Goal: Task Accomplishment & Management: Use online tool/utility

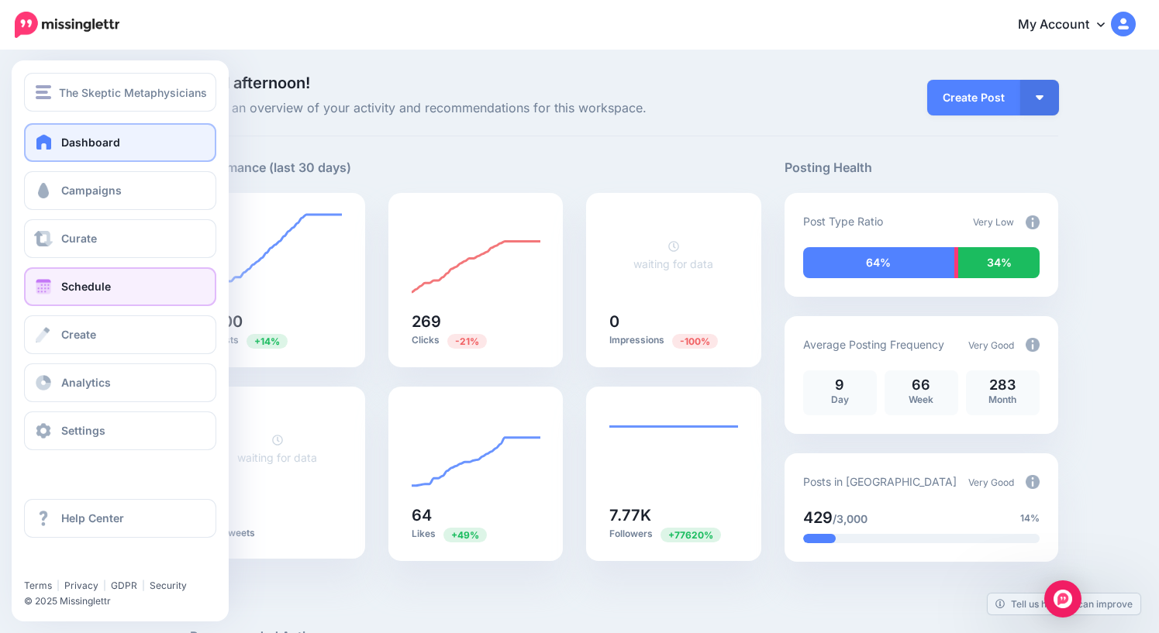
click at [88, 292] on span "Schedule" at bounding box center [86, 286] width 50 height 13
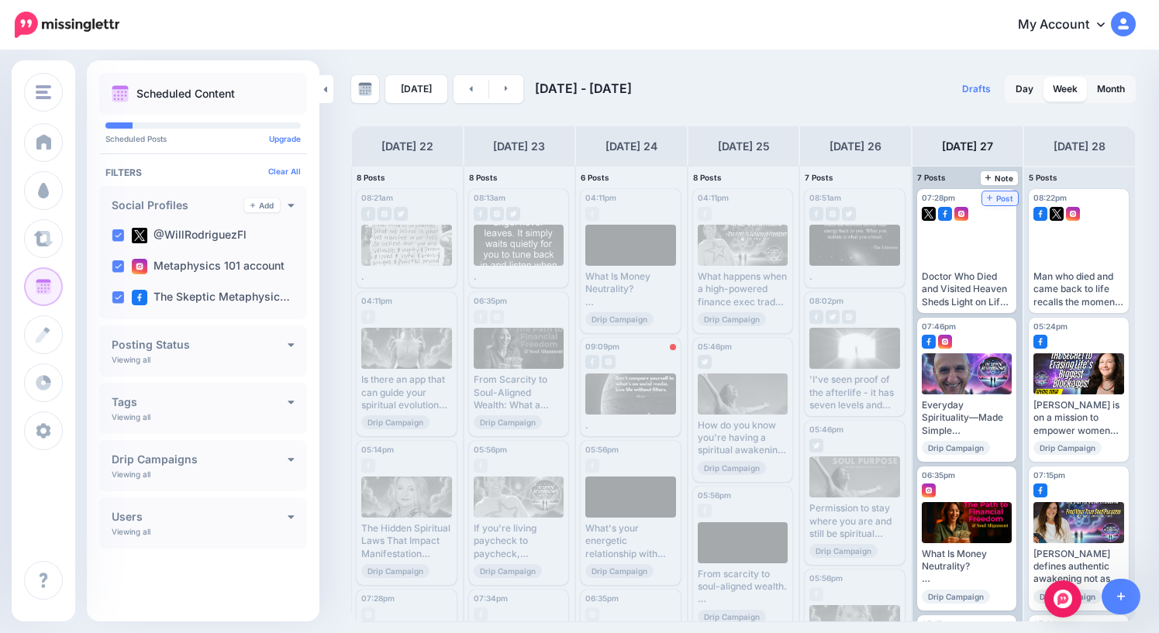
click at [1002, 197] on span "Post" at bounding box center [1000, 199] width 27 height 8
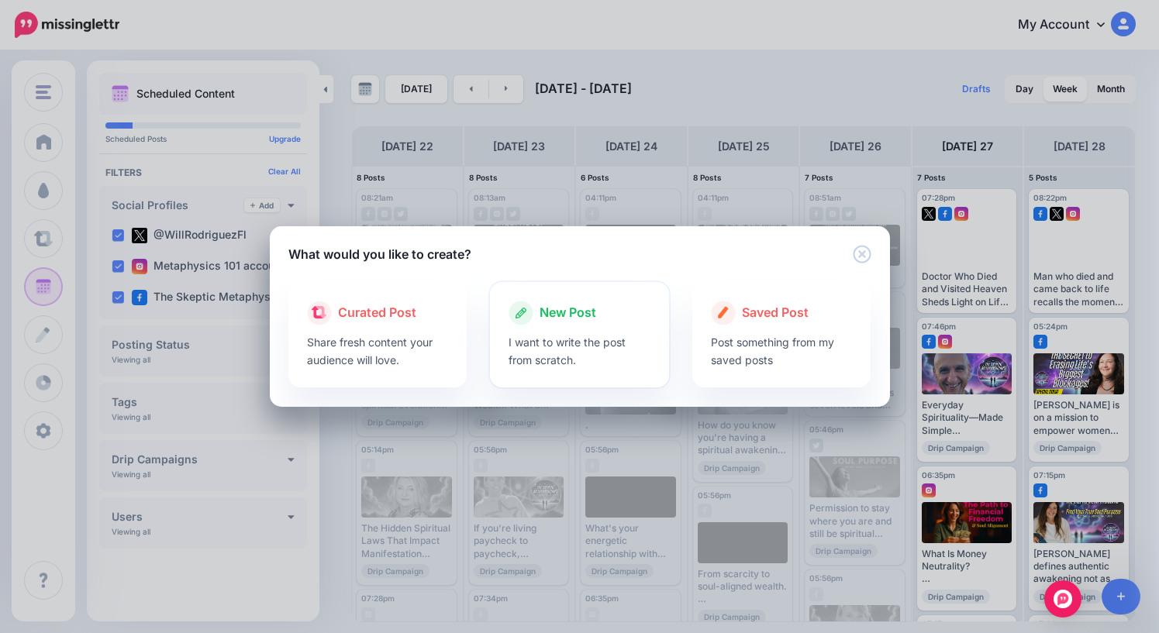
click at [581, 316] on span "New Post" at bounding box center [568, 313] width 57 height 20
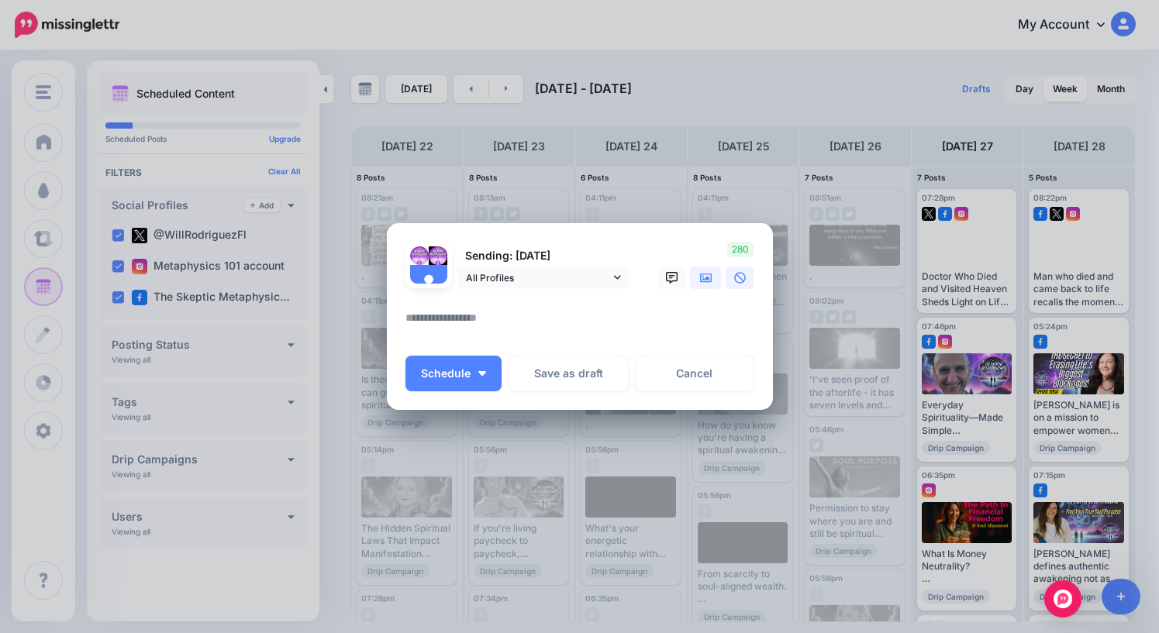
click at [702, 281] on icon at bounding box center [706, 278] width 12 height 12
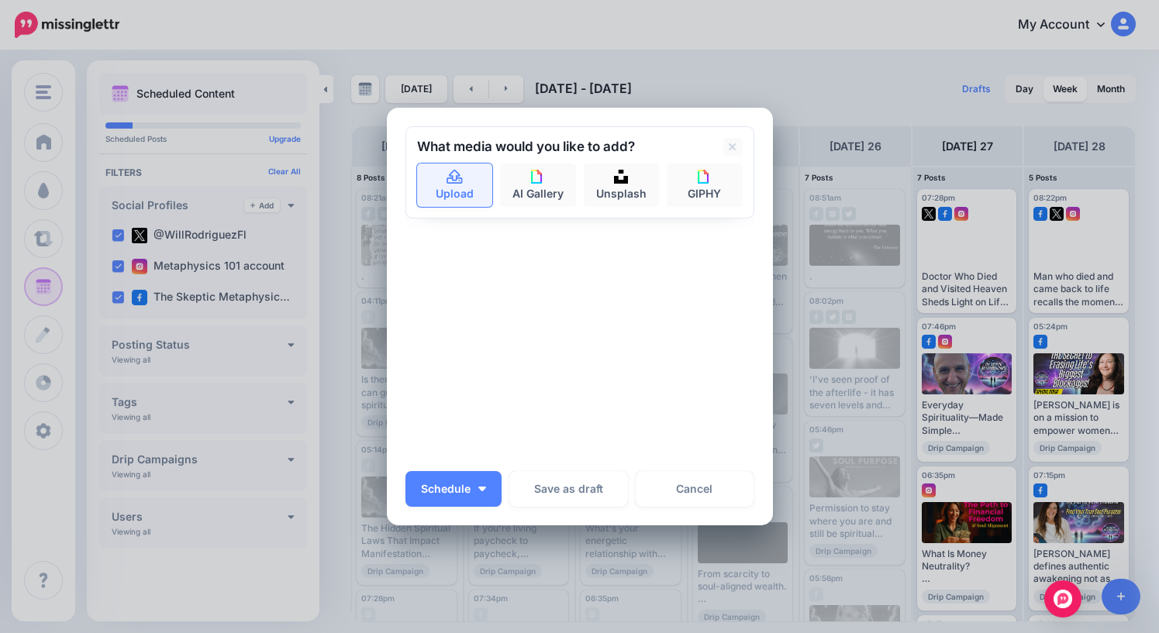
click at [450, 185] on link "Upload" at bounding box center [455, 185] width 76 height 43
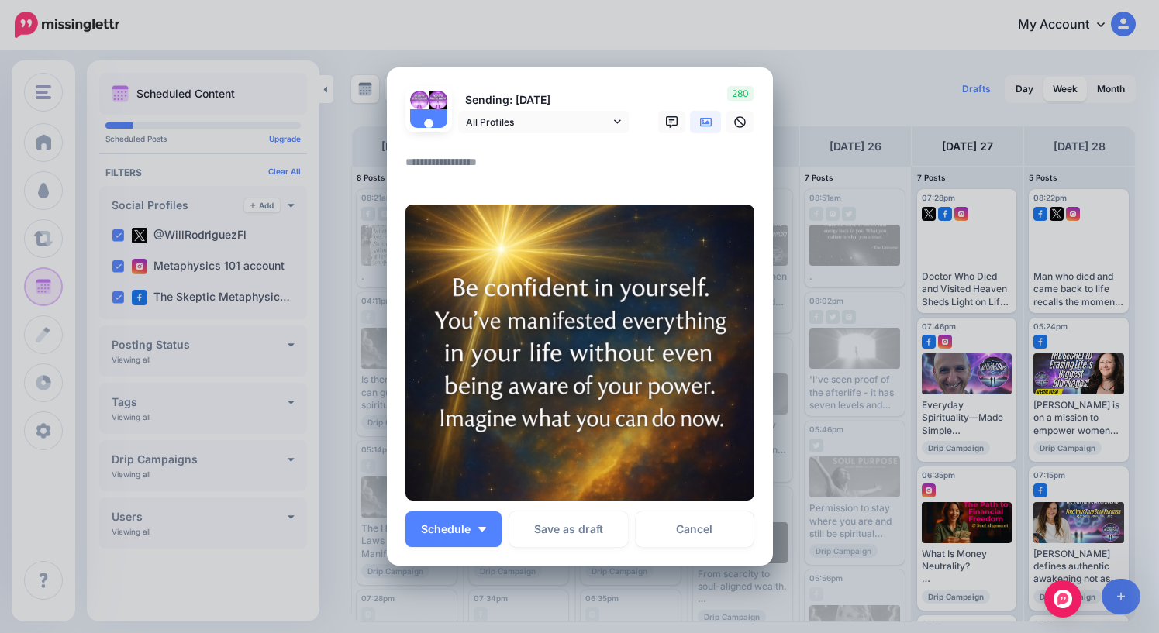
click at [497, 166] on textarea at bounding box center [583, 168] width 357 height 30
type textarea "*"
click at [464, 533] on span "Schedule" at bounding box center [446, 529] width 50 height 11
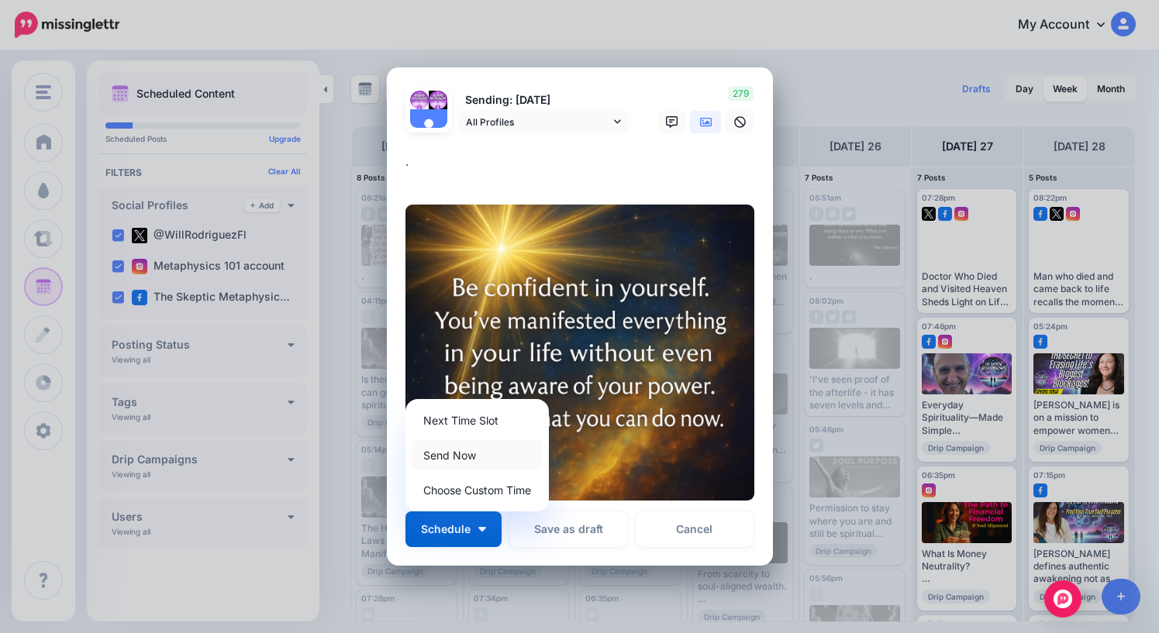
click at [462, 457] on link "Send Now" at bounding box center [477, 455] width 131 height 30
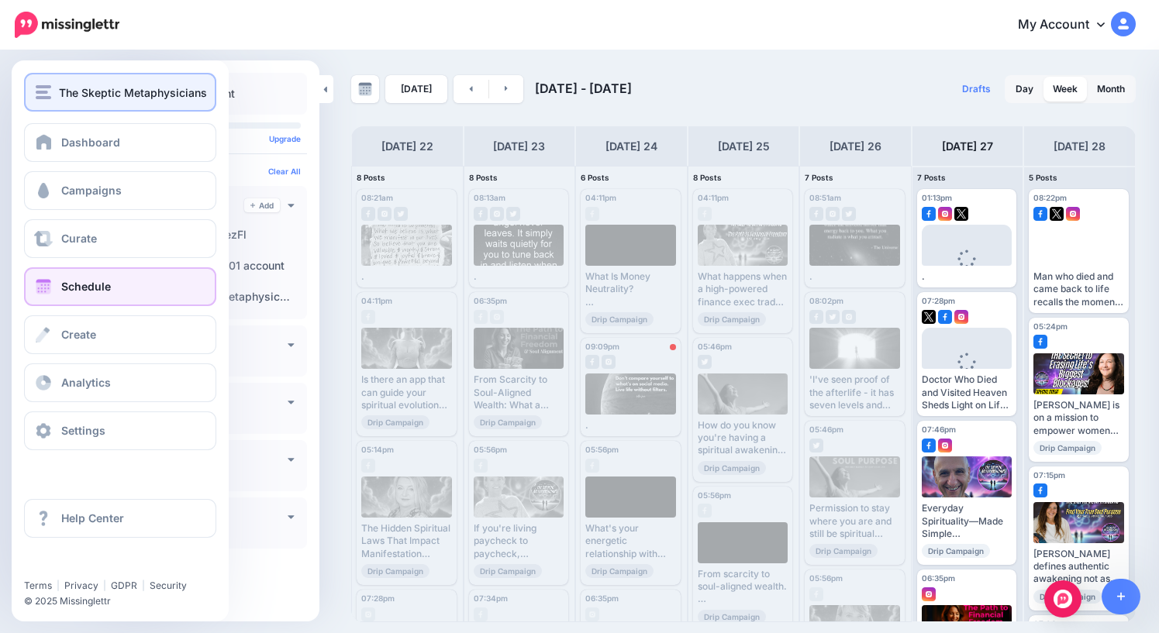
click at [87, 86] on span "The Skeptic Metaphysicians" at bounding box center [133, 93] width 148 height 18
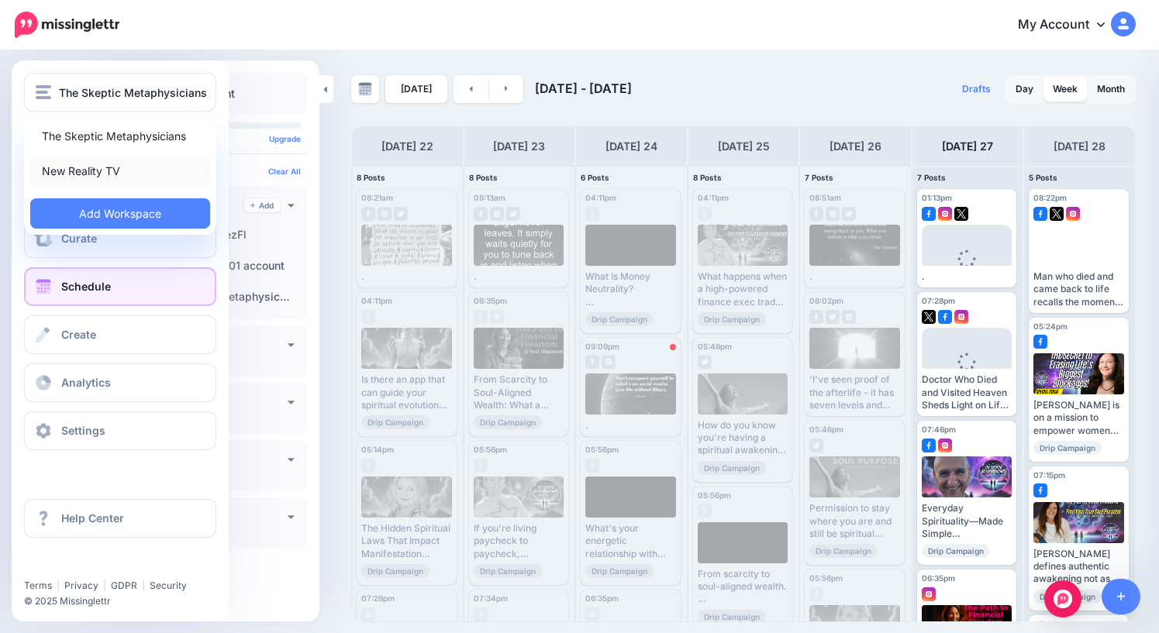
click at [89, 171] on link "New Reality TV" at bounding box center [120, 171] width 180 height 30
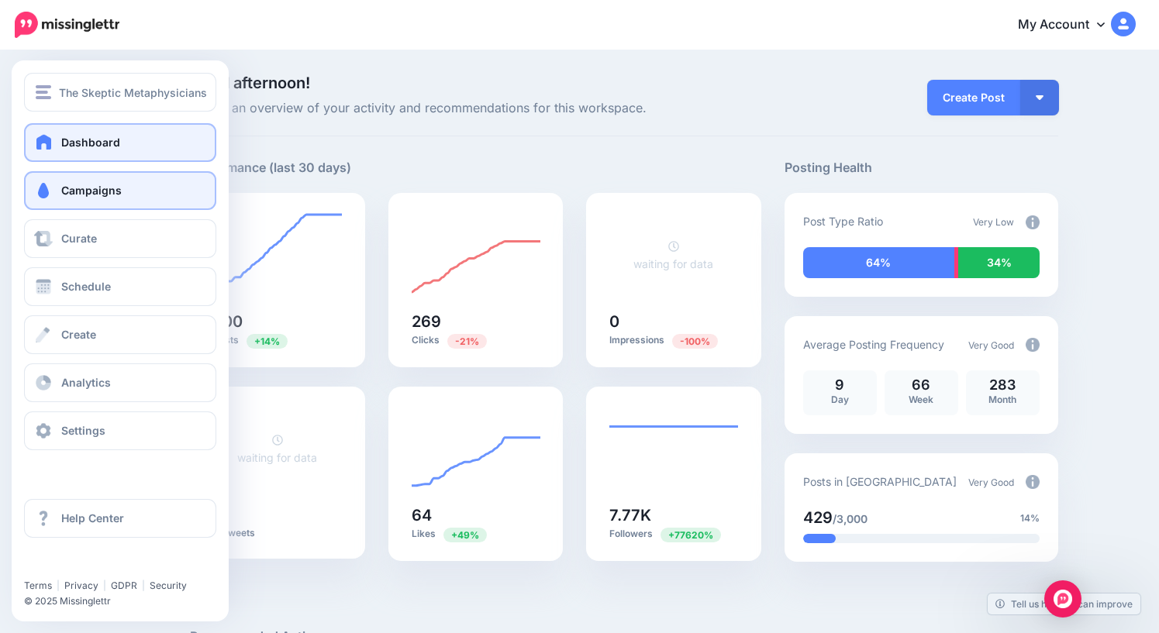
click at [80, 192] on span "Campaigns" at bounding box center [91, 190] width 60 height 13
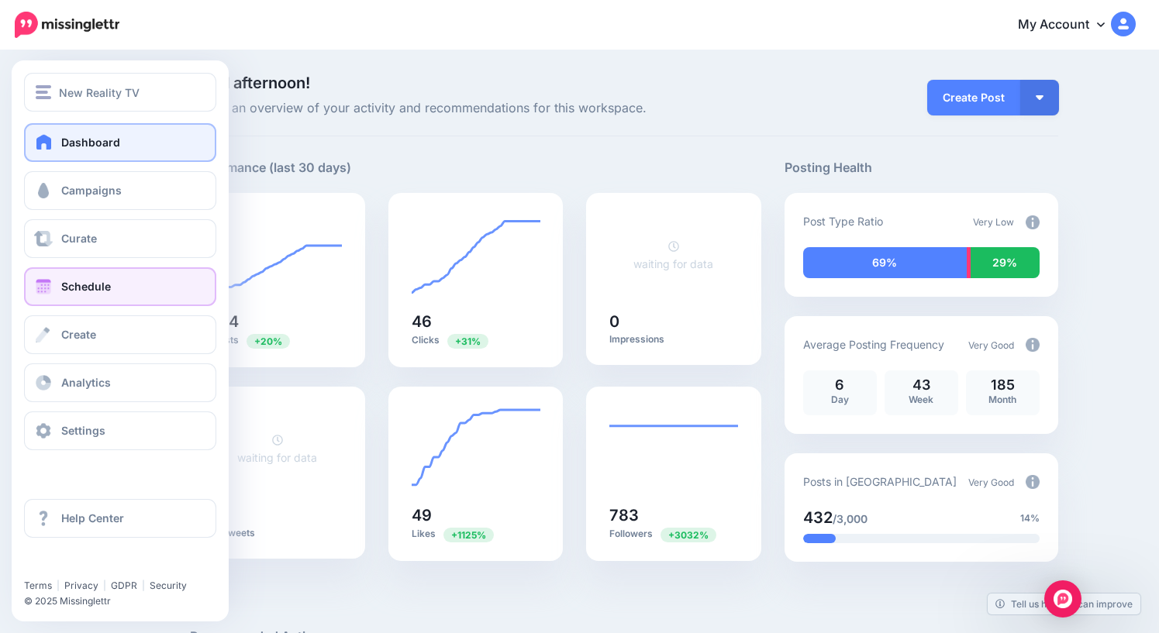
click at [88, 288] on span "Schedule" at bounding box center [86, 286] width 50 height 13
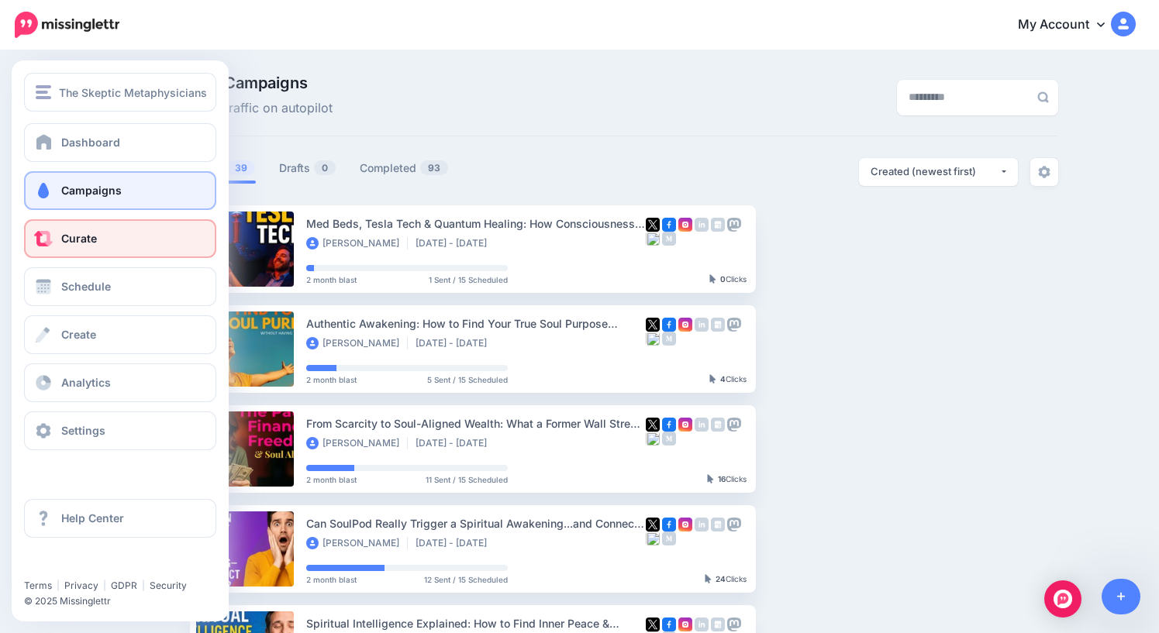
click at [78, 243] on span "Curate" at bounding box center [79, 238] width 36 height 13
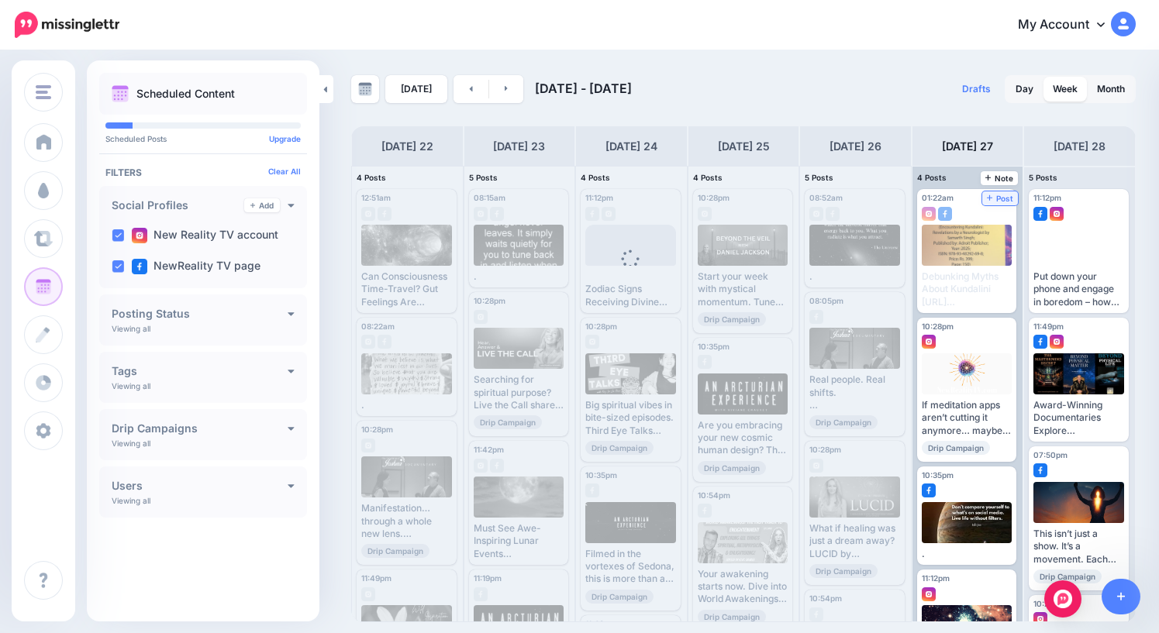
click at [1006, 195] on span "Post" at bounding box center [1000, 199] width 27 height 8
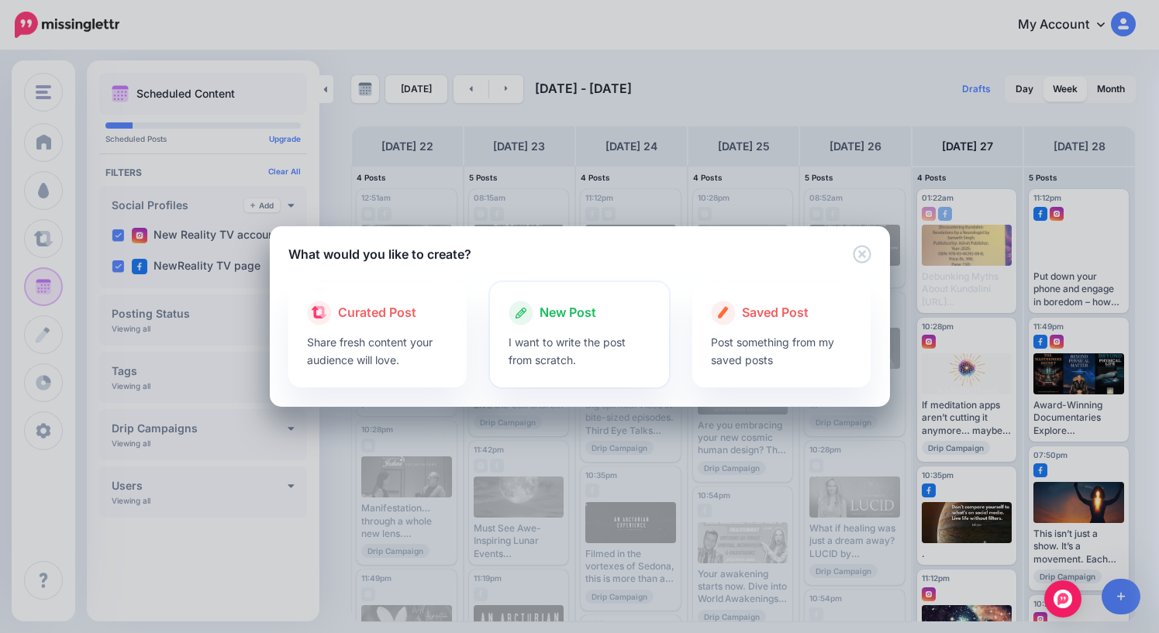
click at [574, 317] on span "New Post" at bounding box center [568, 313] width 57 height 20
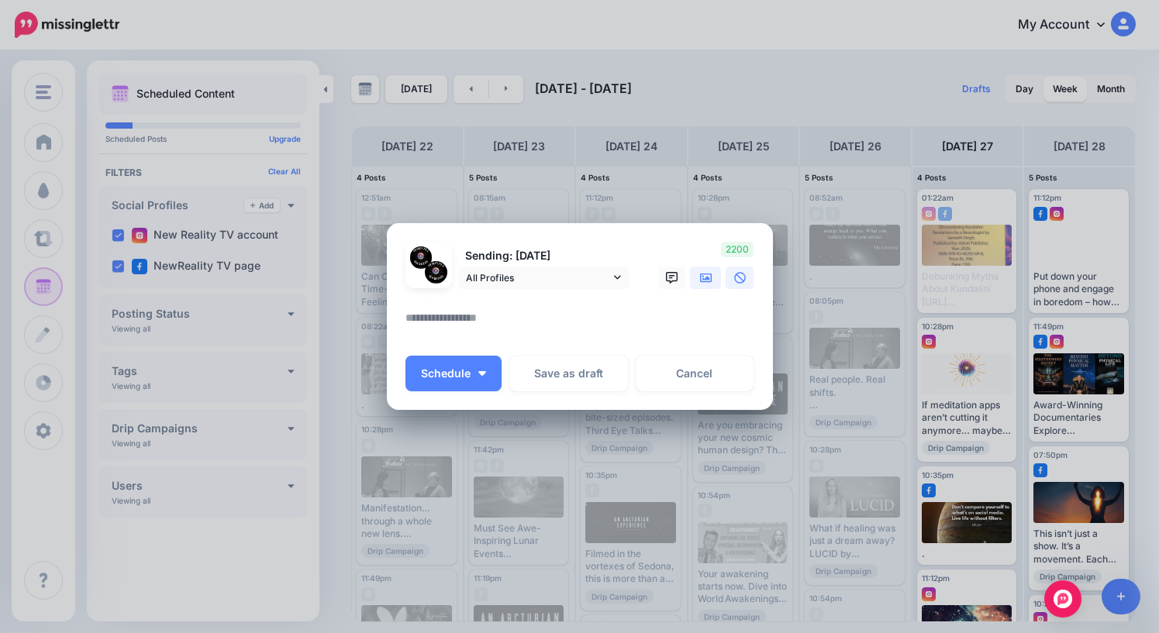
click at [702, 278] on icon at bounding box center [706, 278] width 12 height 12
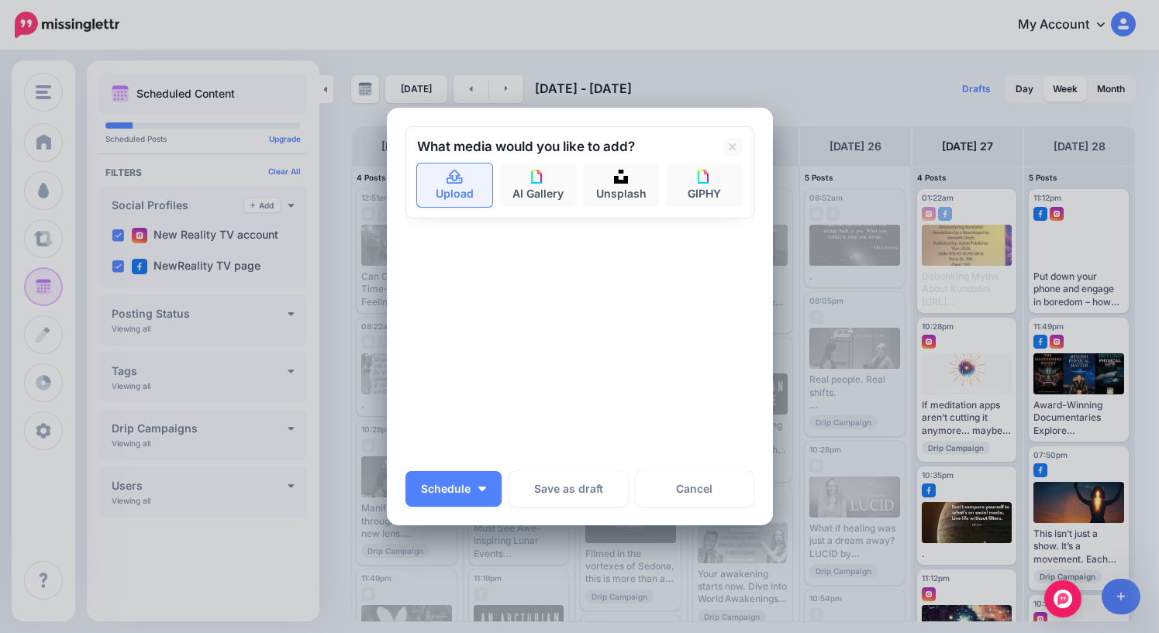
click at [460, 186] on link "Upload" at bounding box center [455, 185] width 76 height 43
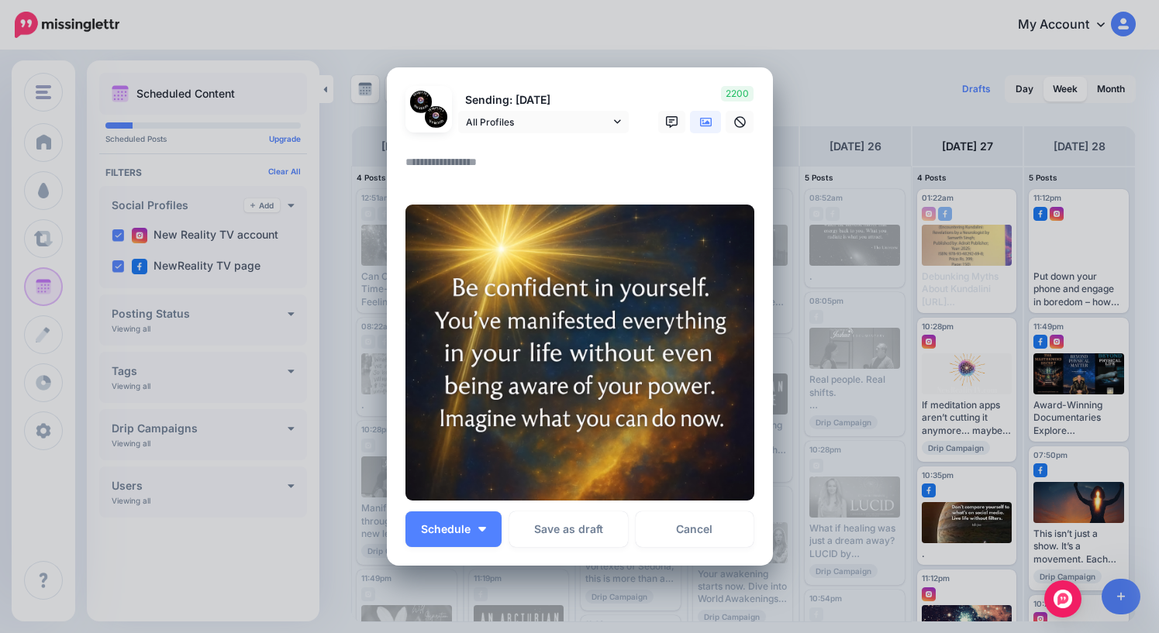
click at [514, 171] on textarea at bounding box center [583, 168] width 357 height 30
type textarea "*"
click at [469, 531] on span "Schedule" at bounding box center [446, 529] width 50 height 11
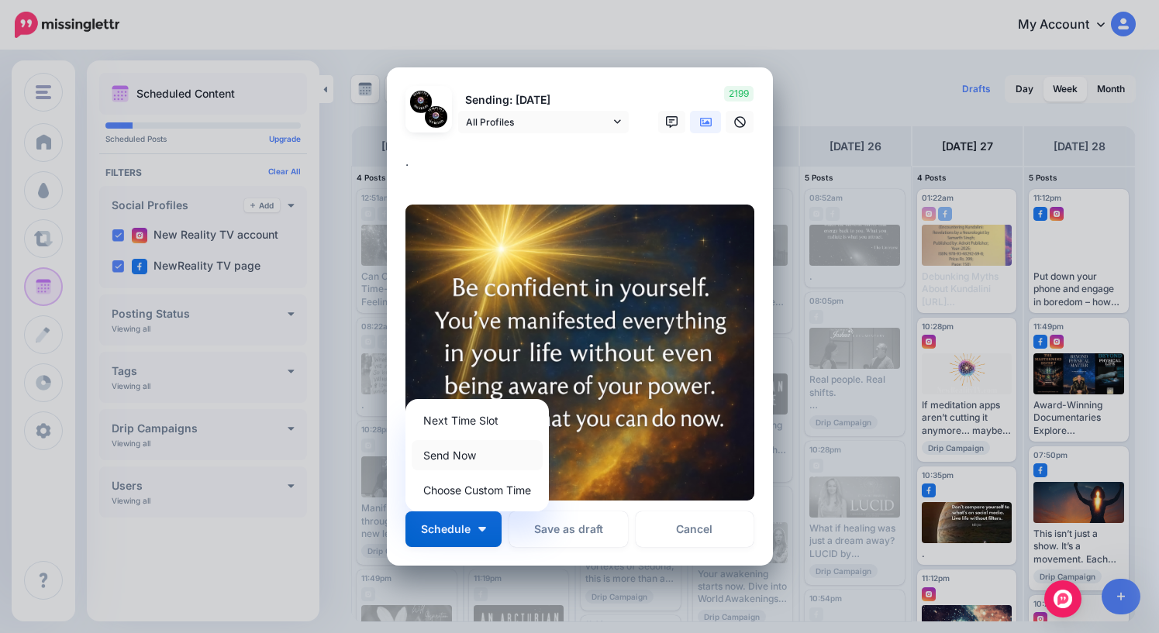
click at [454, 457] on link "Send Now" at bounding box center [477, 455] width 131 height 30
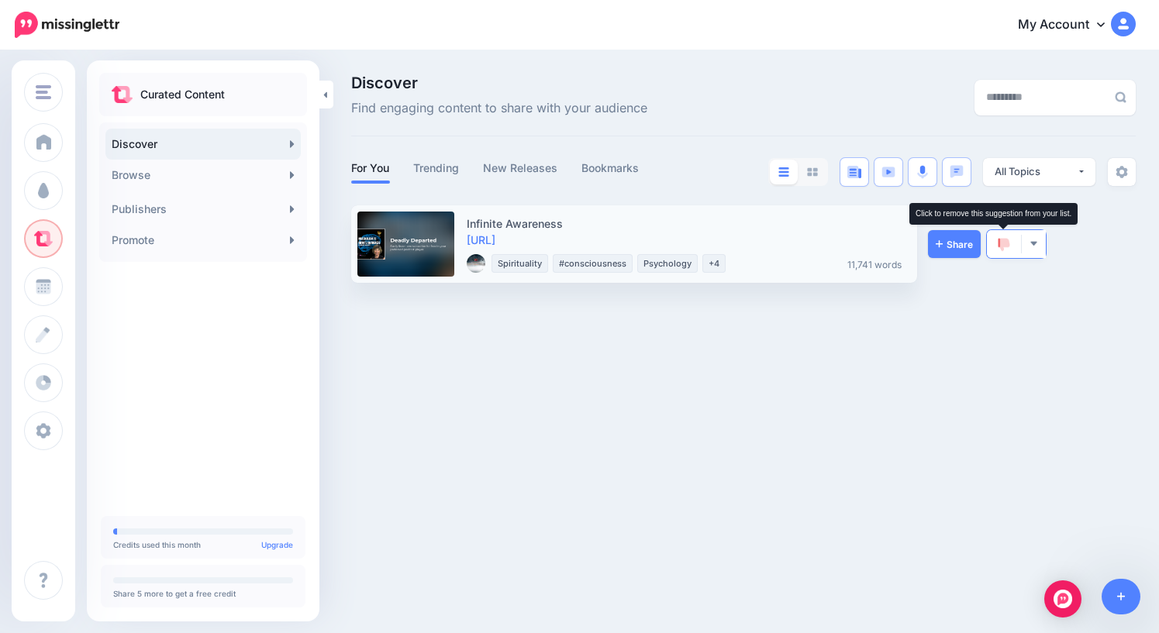
click at [1007, 243] on img at bounding box center [1004, 245] width 12 height 14
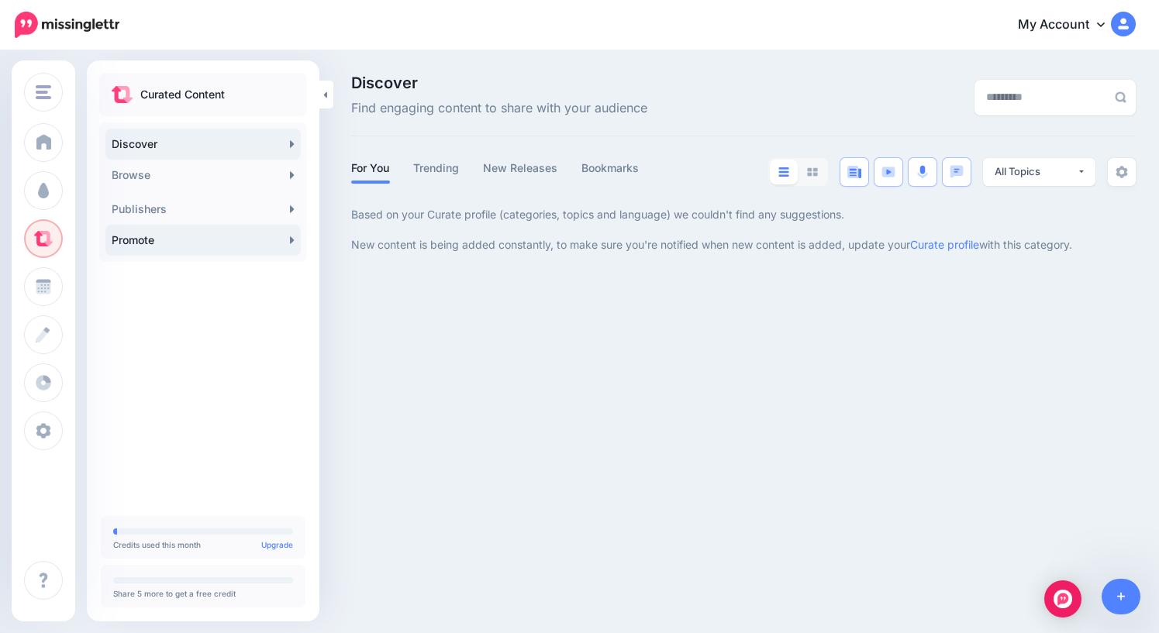
click at [177, 240] on link "Promote" at bounding box center [202, 240] width 195 height 31
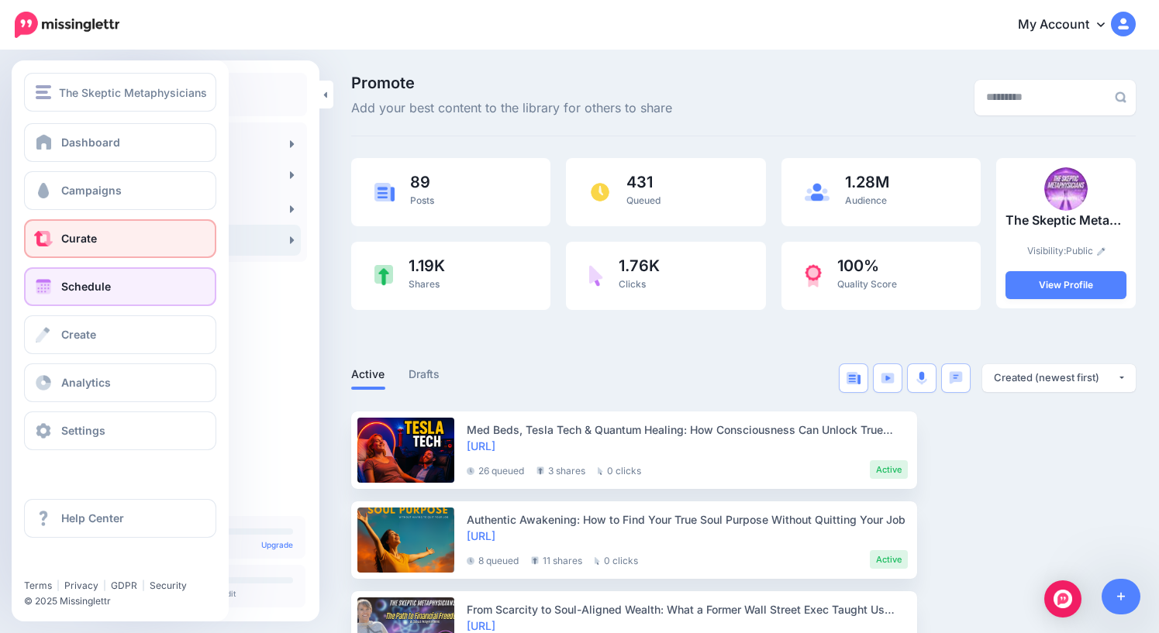
click at [71, 288] on span "Schedule" at bounding box center [86, 286] width 50 height 13
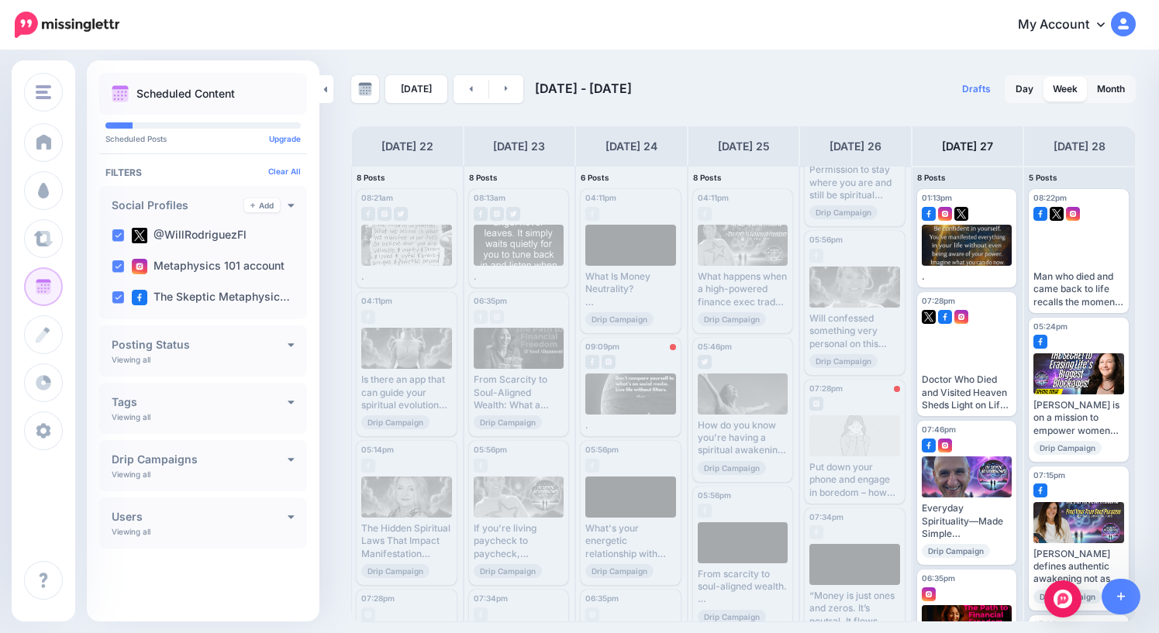
scroll to position [343, 0]
click at [867, 483] on span "Reschedule" at bounding box center [860, 485] width 45 height 8
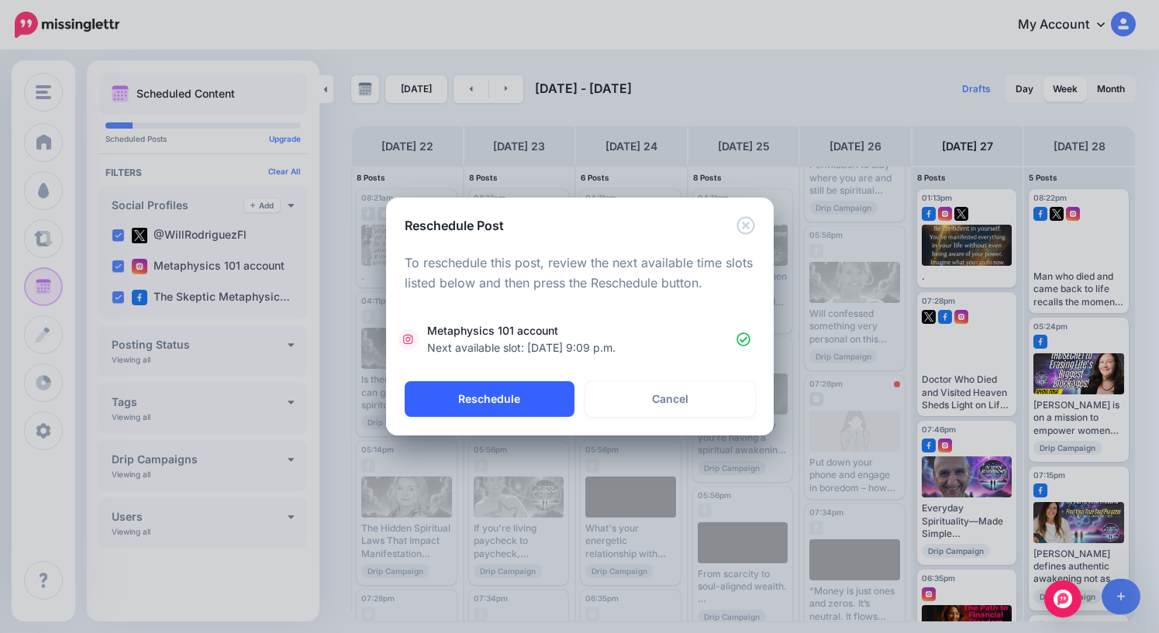
click at [500, 398] on button "Reschedule" at bounding box center [490, 399] width 170 height 36
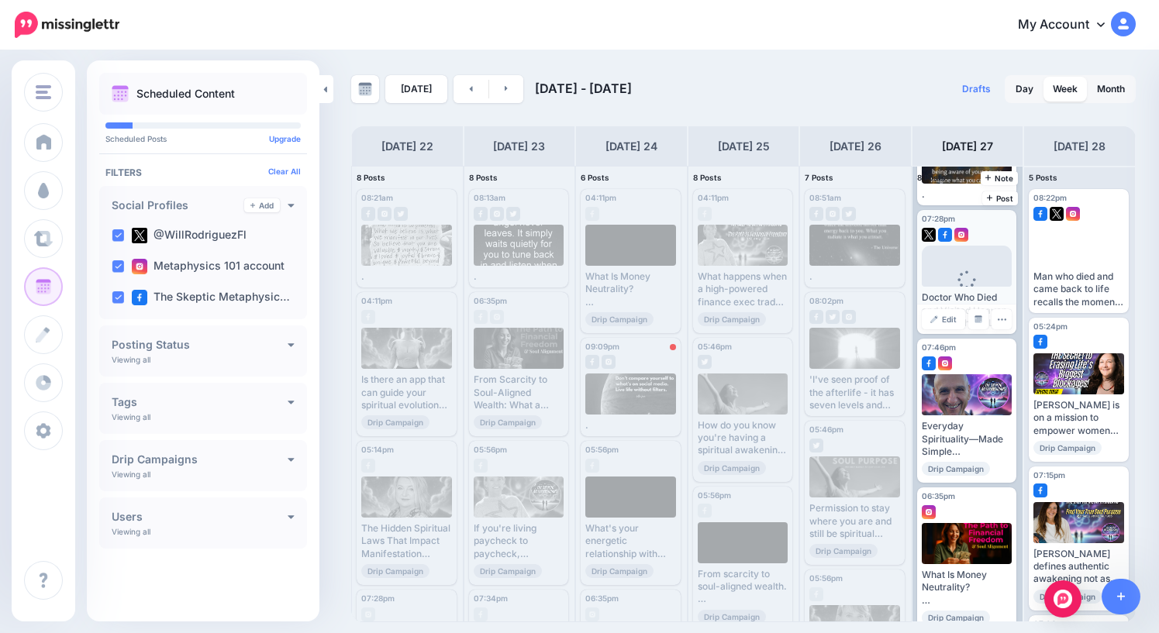
scroll to position [0, 0]
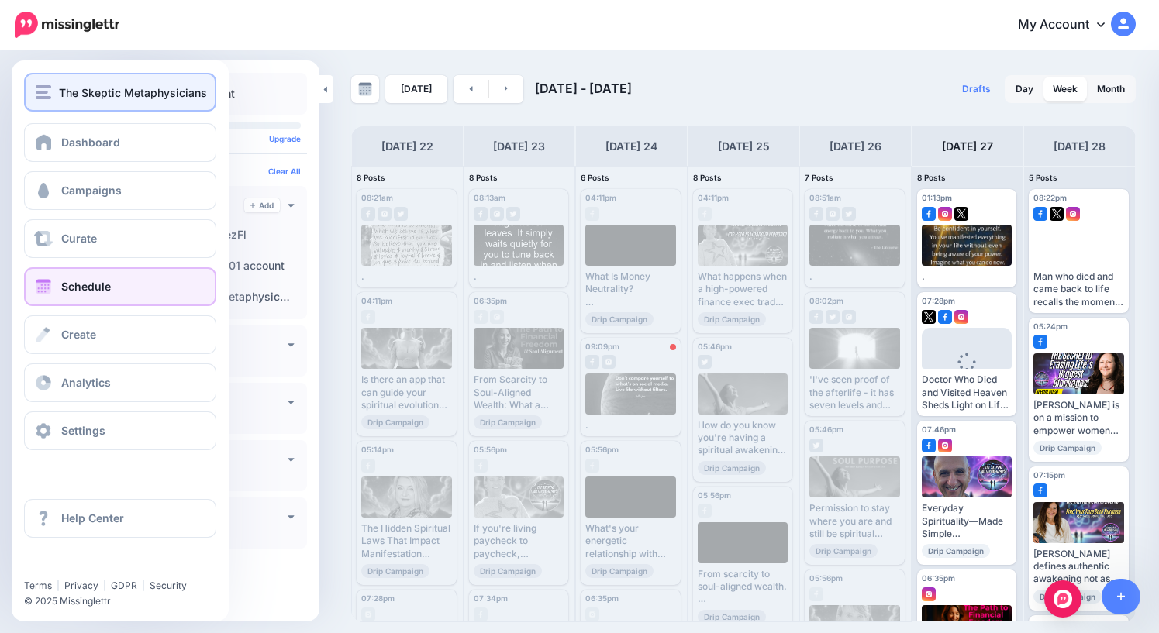
click at [74, 88] on span "The Skeptic Metaphysicians" at bounding box center [133, 93] width 148 height 18
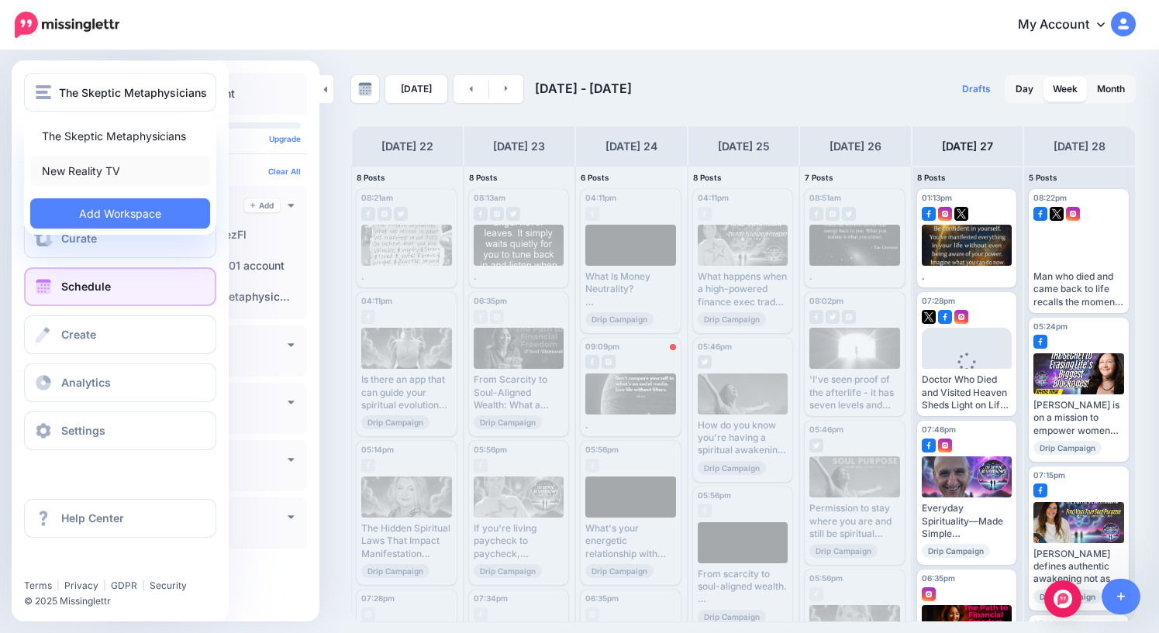
click at [88, 171] on link "New Reality TV" at bounding box center [120, 171] width 180 height 30
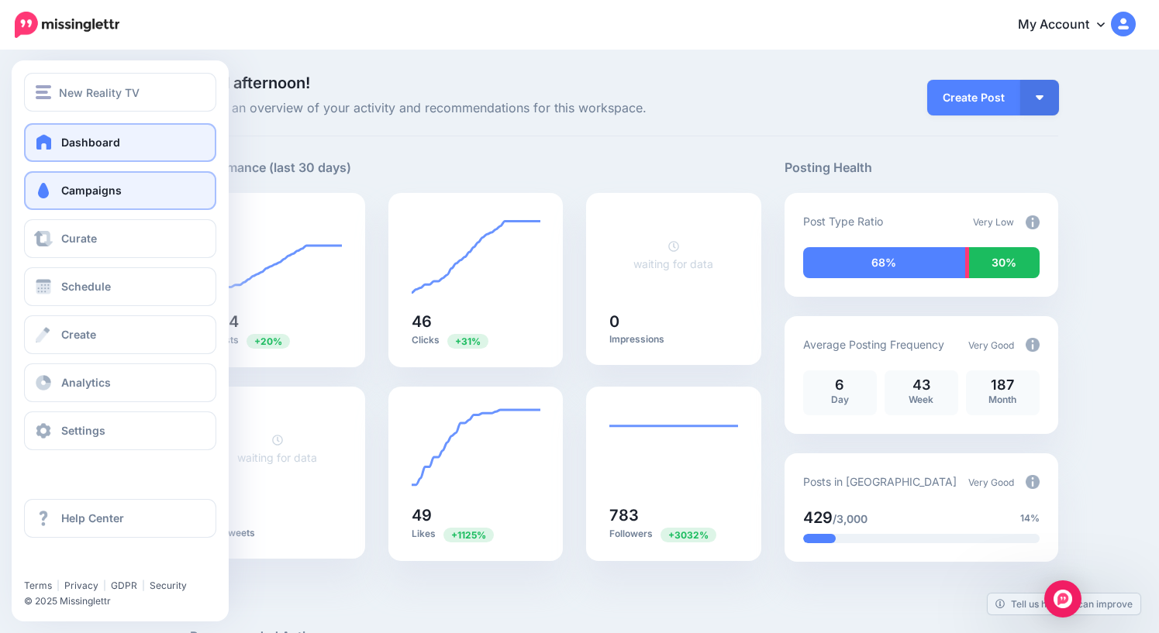
click at [90, 192] on span "Campaigns" at bounding box center [91, 190] width 60 height 13
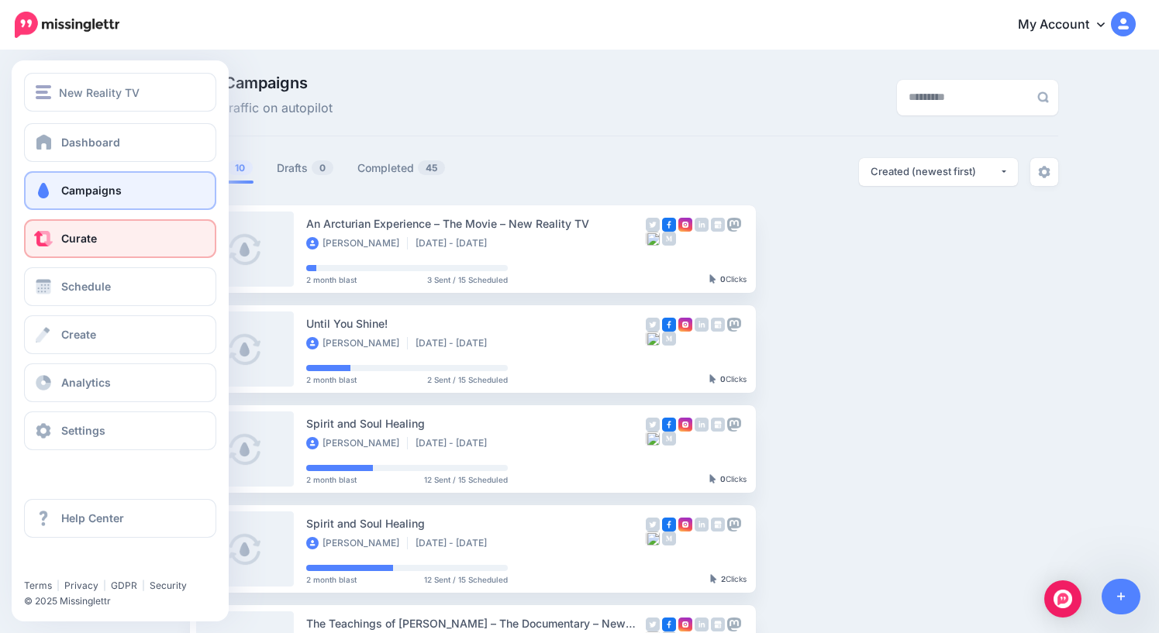
click at [90, 241] on span "Curate" at bounding box center [79, 238] width 36 height 13
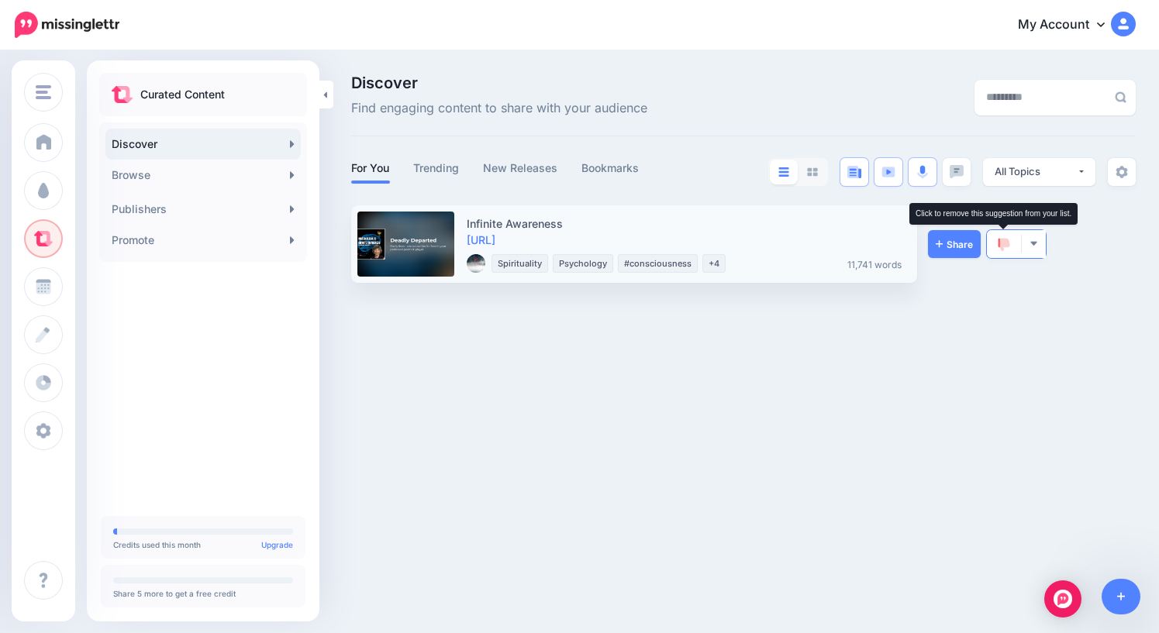
click at [1002, 244] on img at bounding box center [1004, 245] width 12 height 14
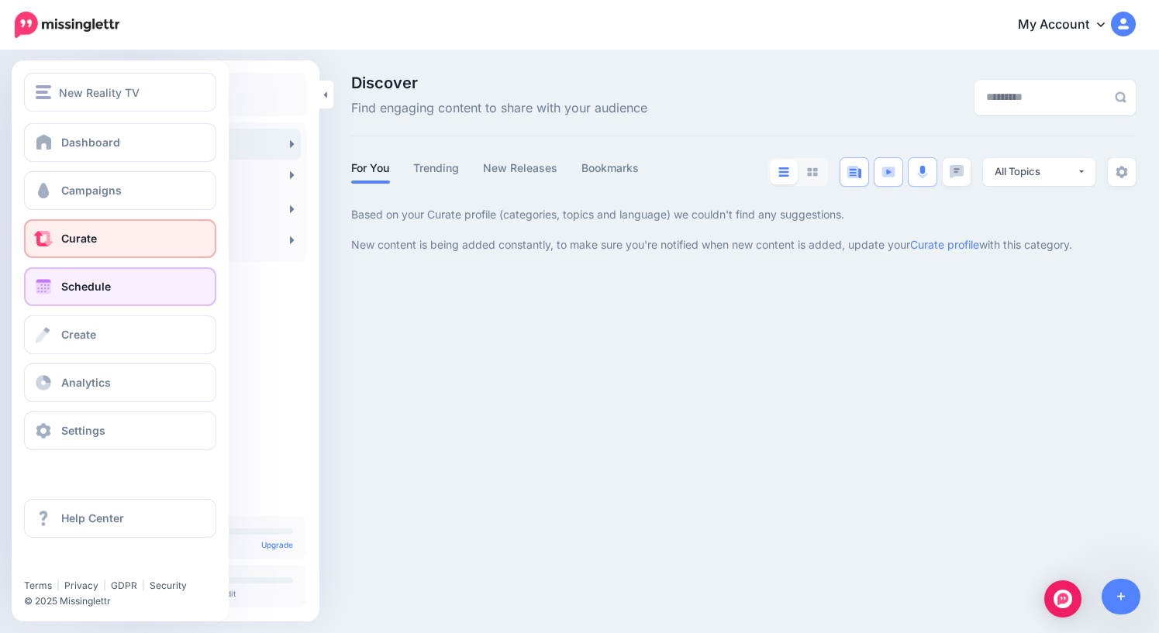
click at [76, 291] on span "Schedule" at bounding box center [86, 286] width 50 height 13
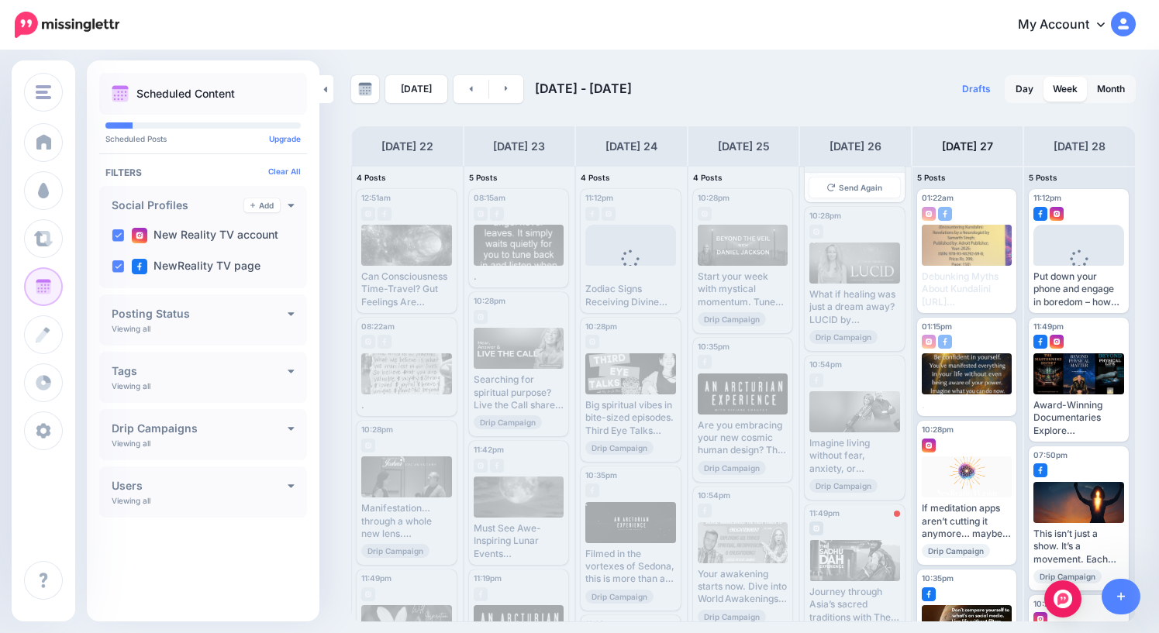
scroll to position [271, 0]
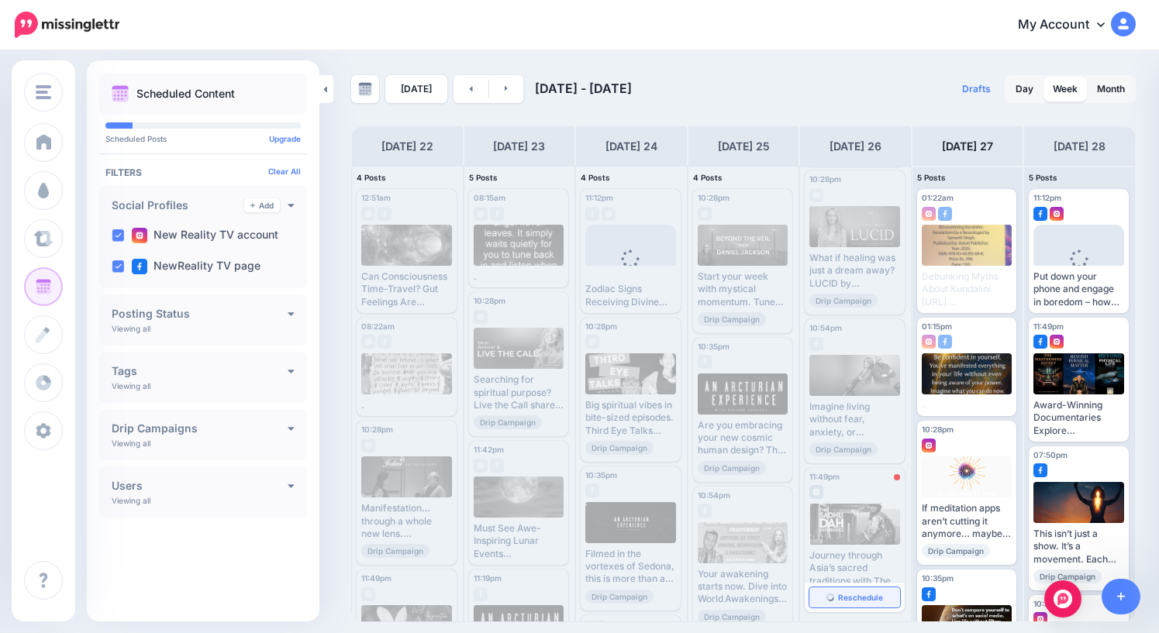
click at [862, 594] on span "Reschedule" at bounding box center [860, 598] width 45 height 8
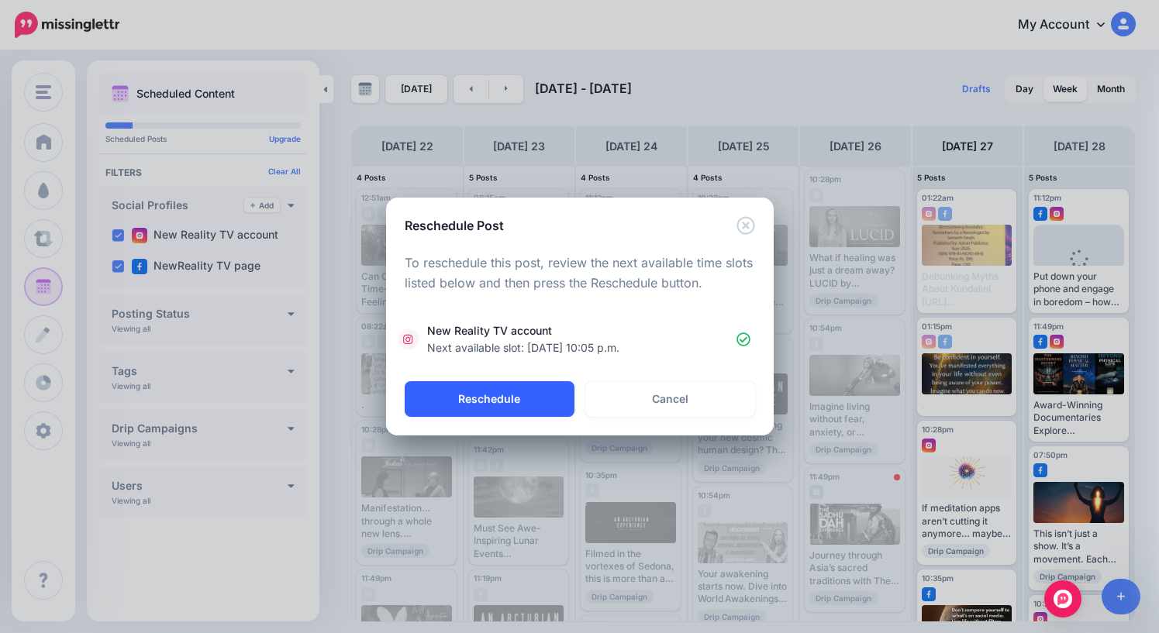
click at [512, 398] on button "Reschedule" at bounding box center [490, 399] width 170 height 36
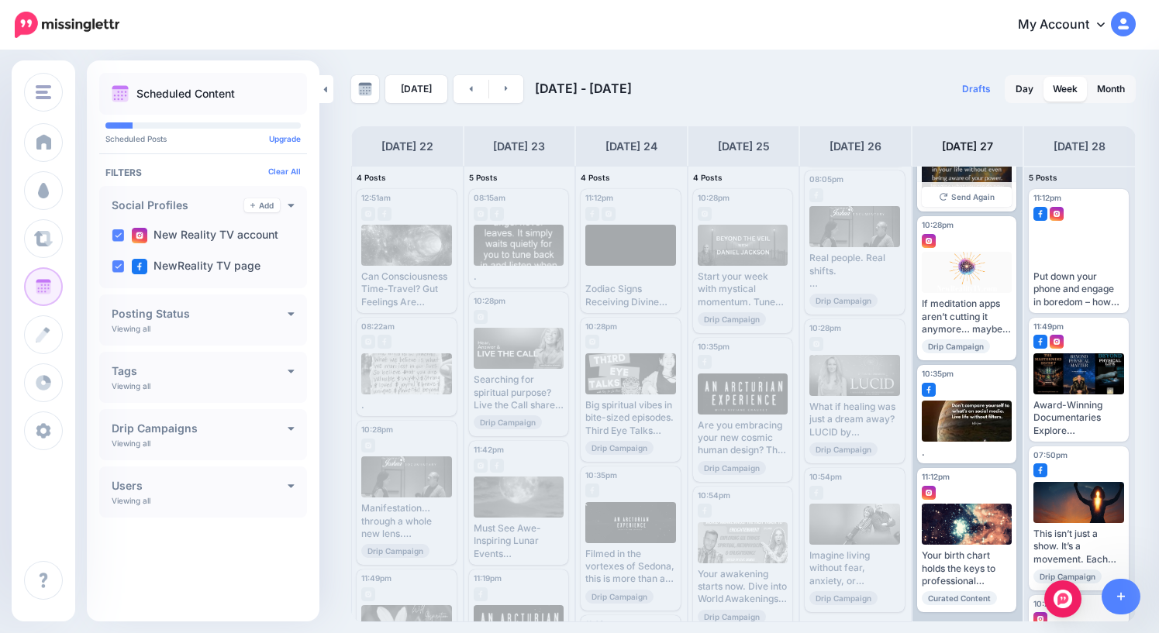
scroll to position [0, 0]
